Goal: Task Accomplishment & Management: Manage account settings

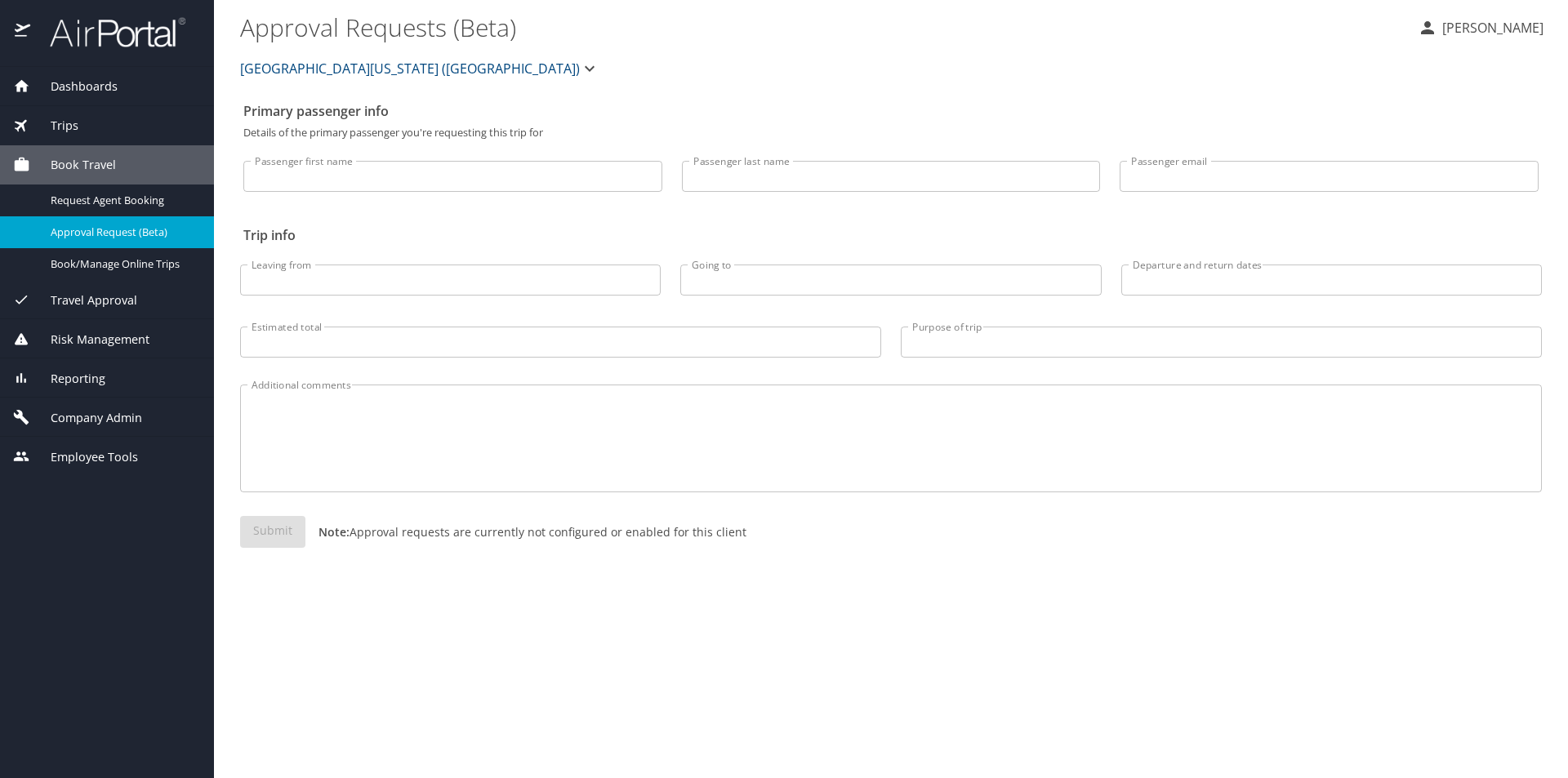
click at [271, 67] on span "[GEOGRAPHIC_DATA][US_STATE] ([GEOGRAPHIC_DATA])" at bounding box center [410, 68] width 339 height 22
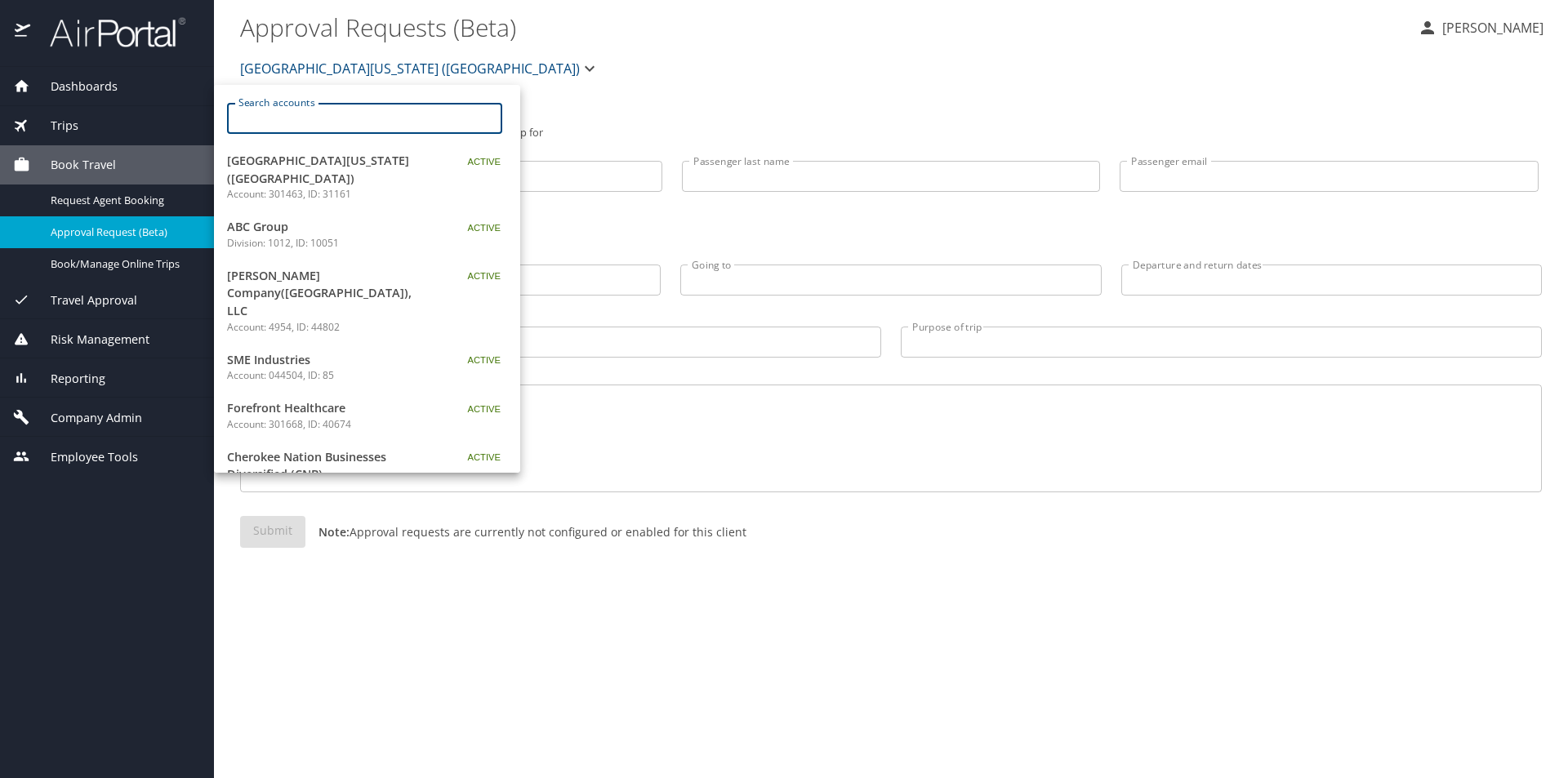
click at [296, 120] on input "Search accounts" at bounding box center [370, 118] width 264 height 31
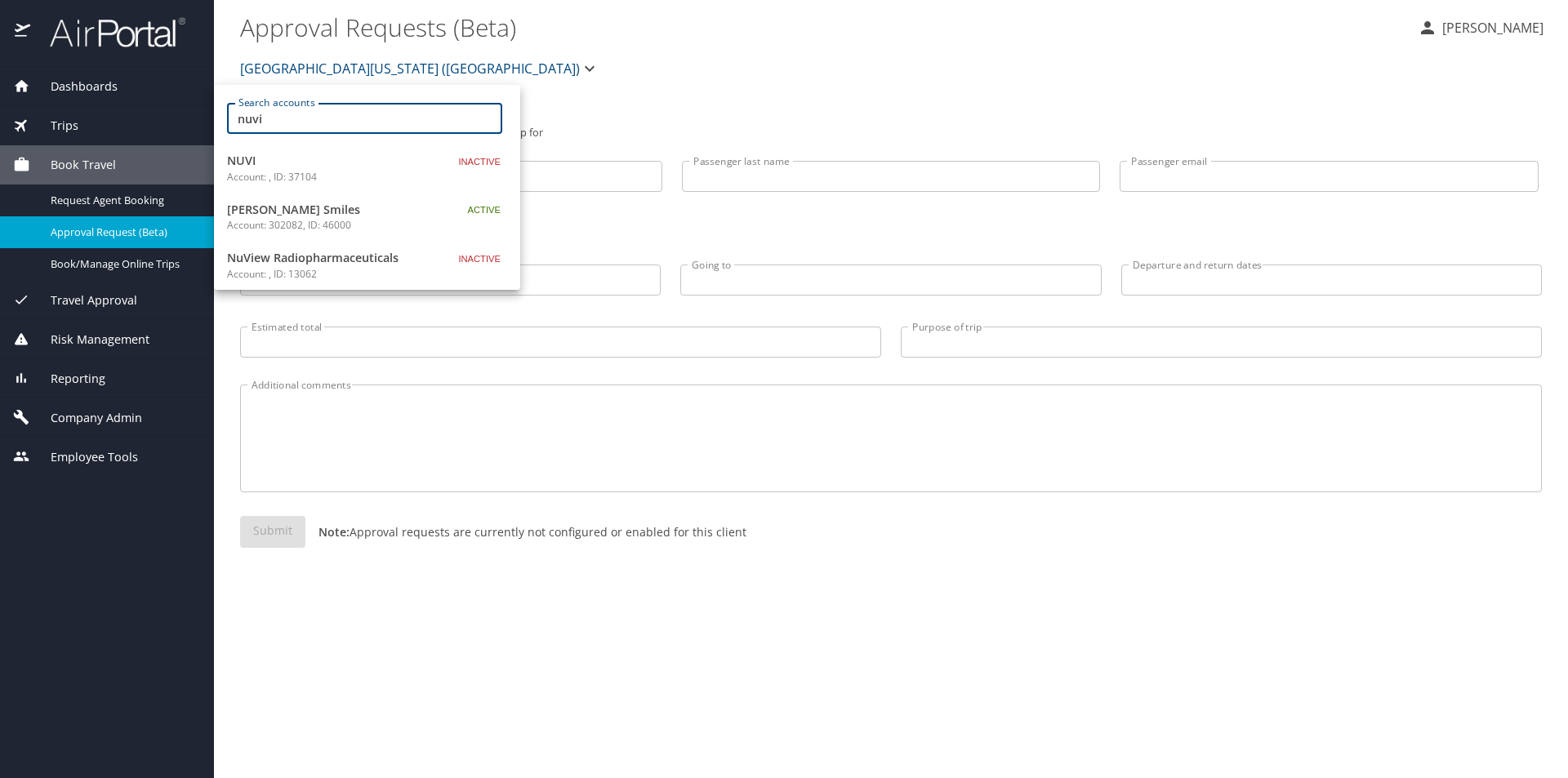
type input "nuvi"
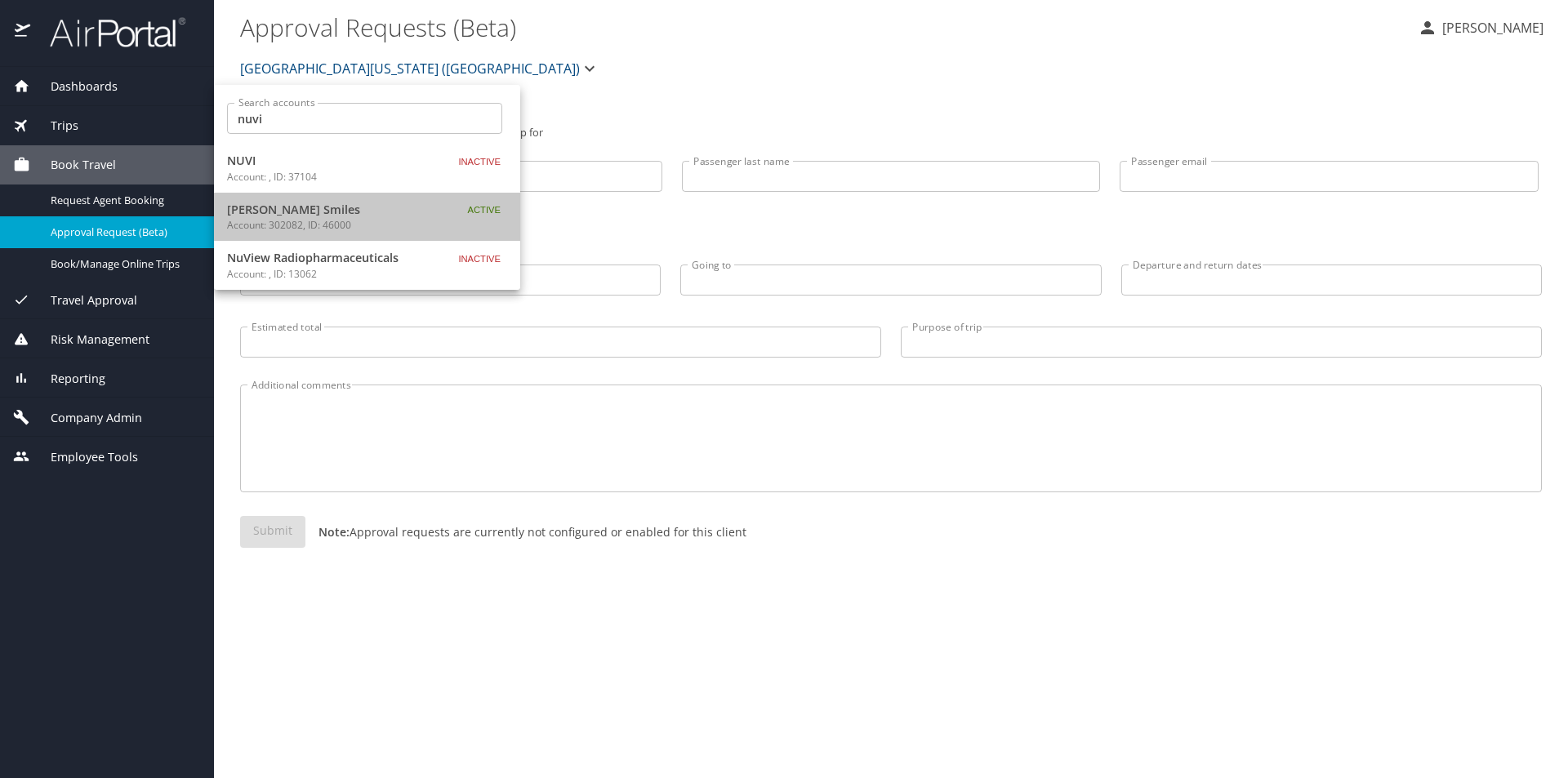
click at [449, 214] on div "[PERSON_NAME] Smiles Account: 302082, ID: 46000" at bounding box center [354, 216] width 254 height 32
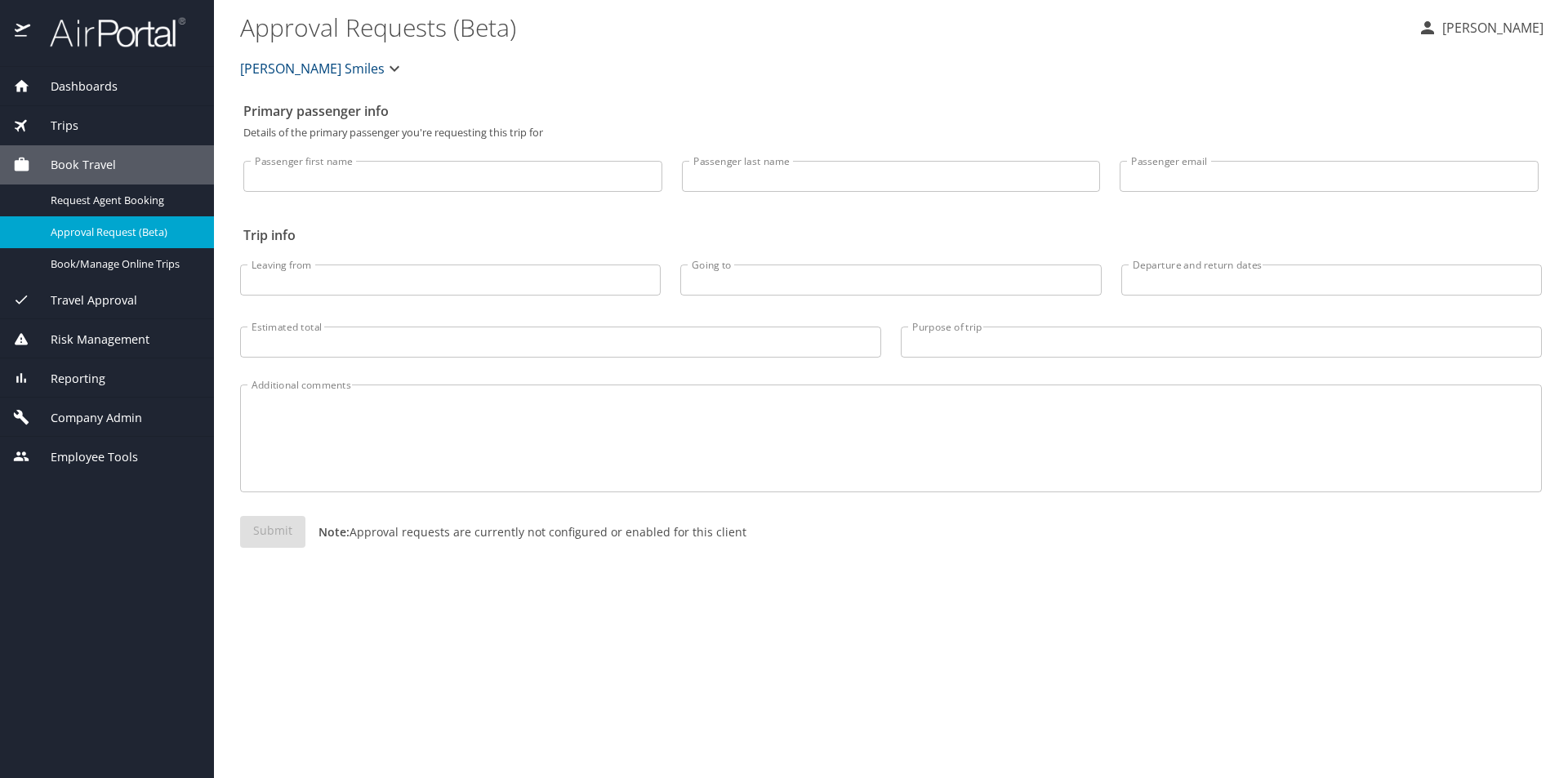
click at [93, 424] on span "Company Admin" at bounding box center [86, 417] width 112 height 18
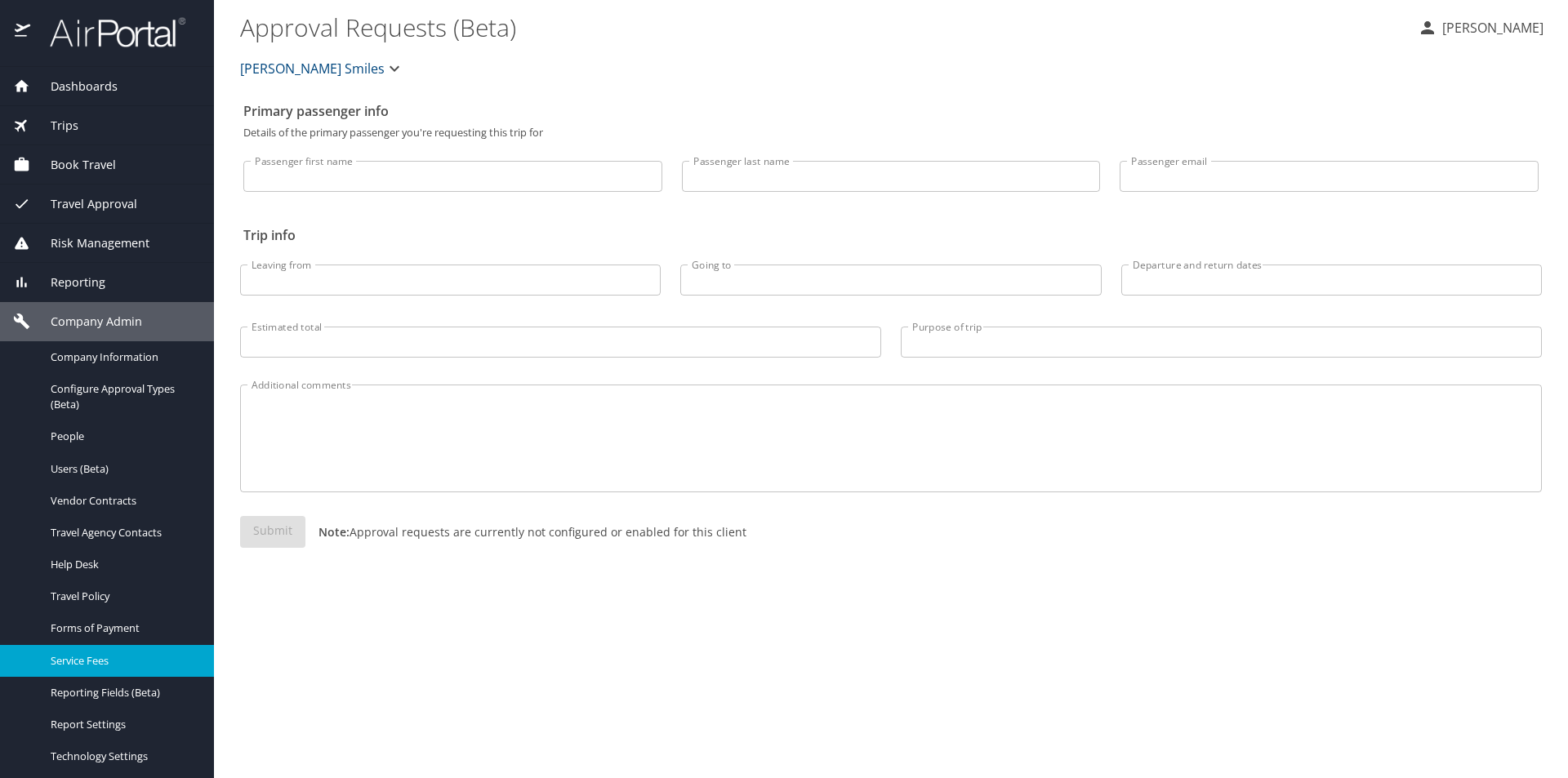
click at [109, 663] on span "Service Fees" at bounding box center [122, 661] width 143 height 16
